Goal: Transaction & Acquisition: Register for event/course

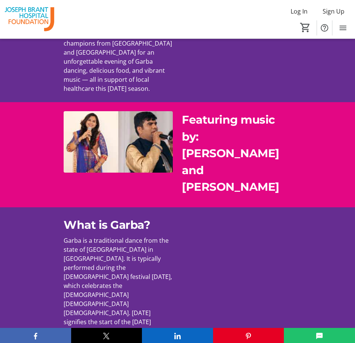
scroll to position [264, 0]
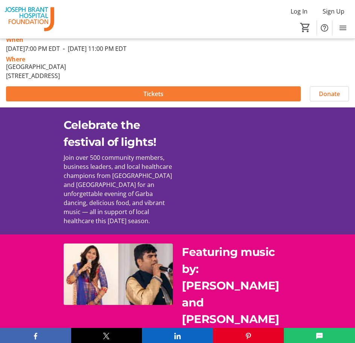
click at [170, 92] on span at bounding box center [153, 94] width 295 height 18
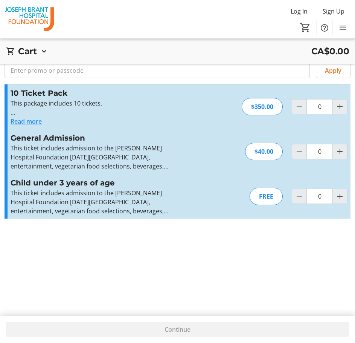
scroll to position [27, 0]
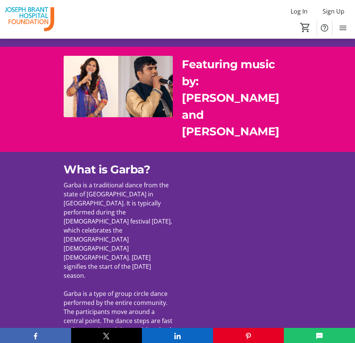
scroll to position [452, 0]
